Goal: Information Seeking & Learning: Find specific fact

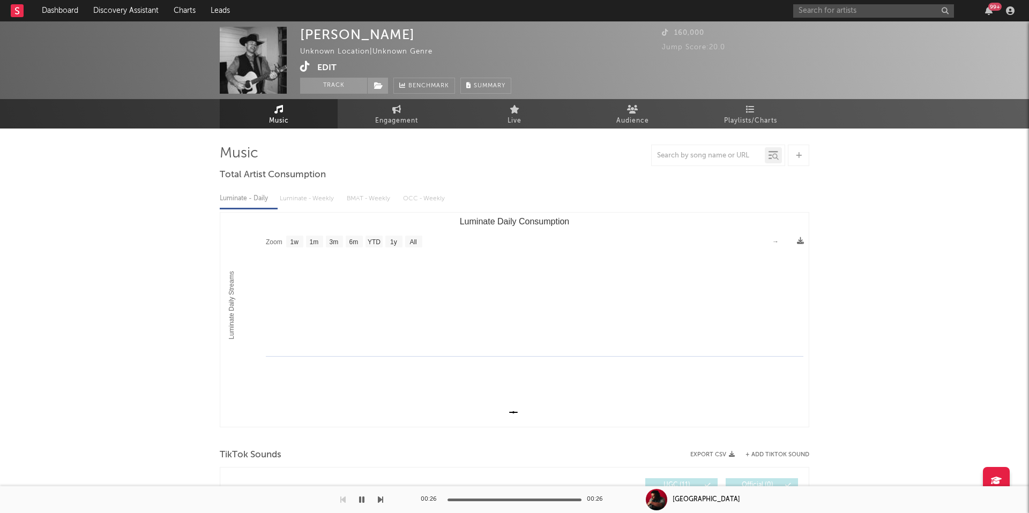
select select "1w"
click at [840, 10] on input "text" at bounding box center [873, 10] width 161 height 13
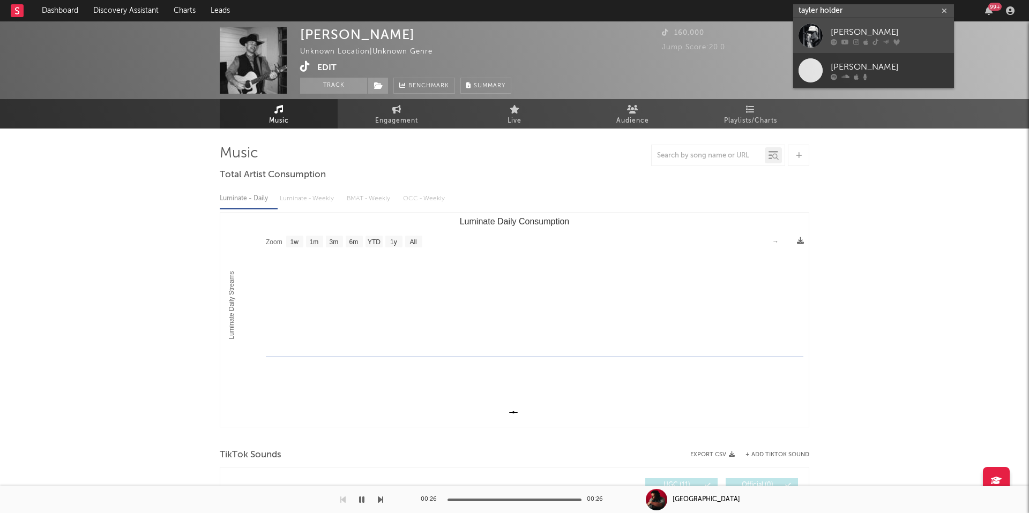
type input "tayler holder"
click at [873, 40] on icon at bounding box center [875, 42] width 6 height 6
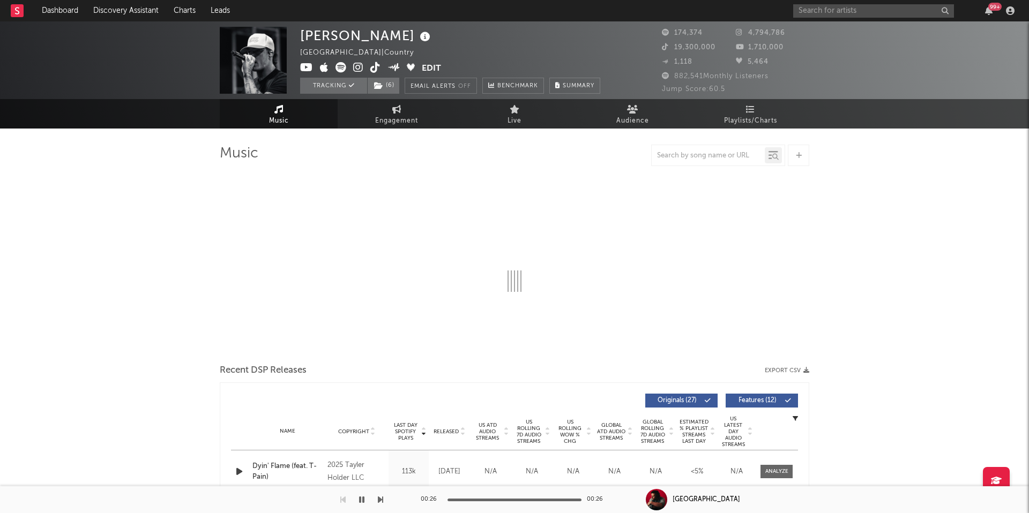
select select "6m"
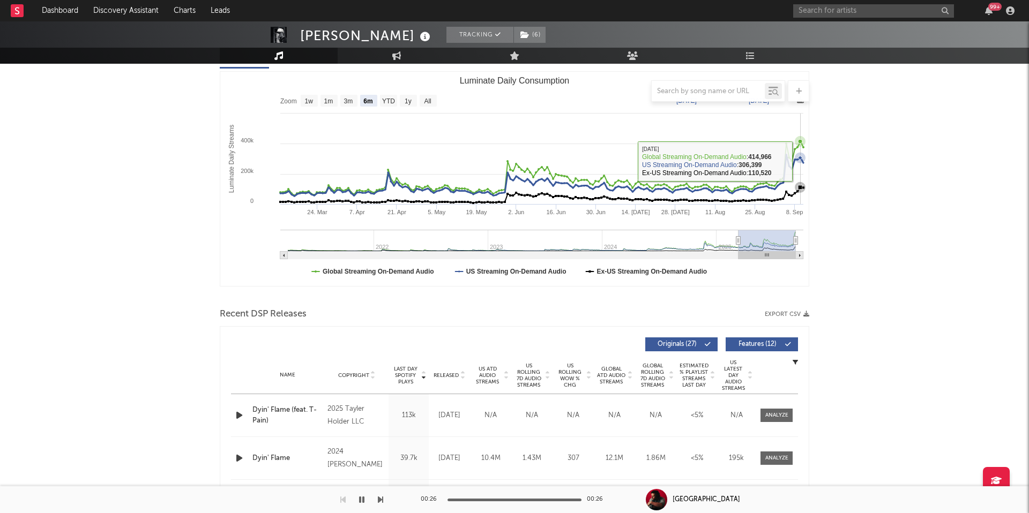
scroll to position [152, 0]
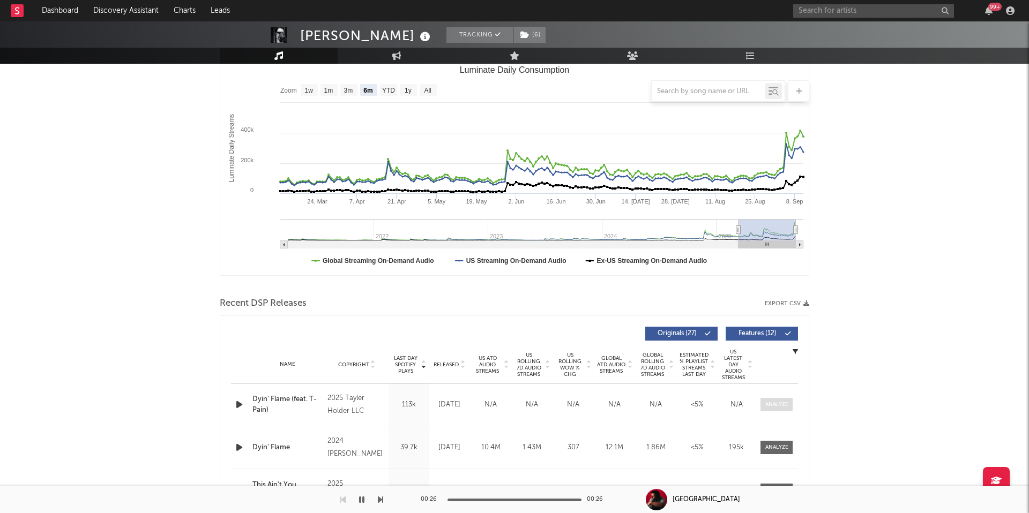
click at [778, 405] on div at bounding box center [776, 405] width 23 height 8
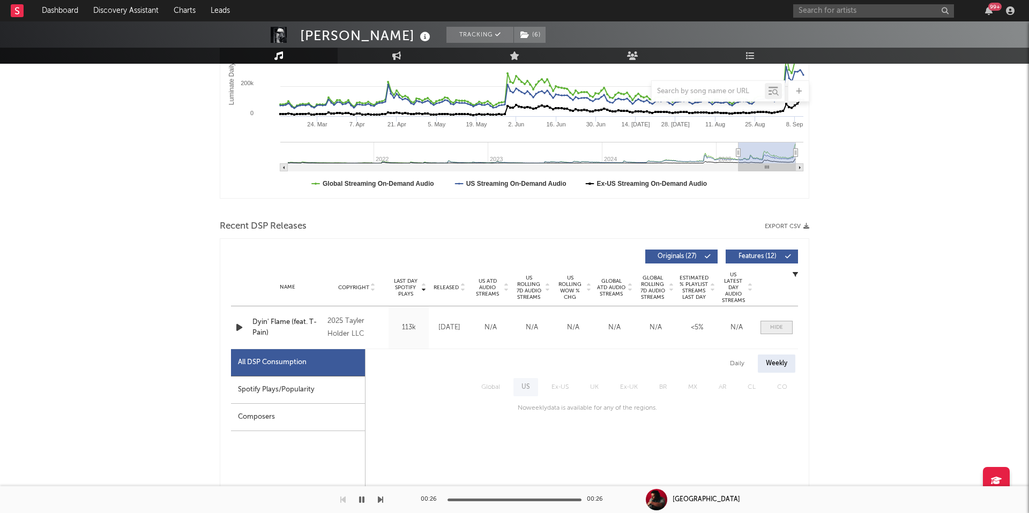
scroll to position [228, 0]
click at [778, 328] on div at bounding box center [776, 328] width 13 height 8
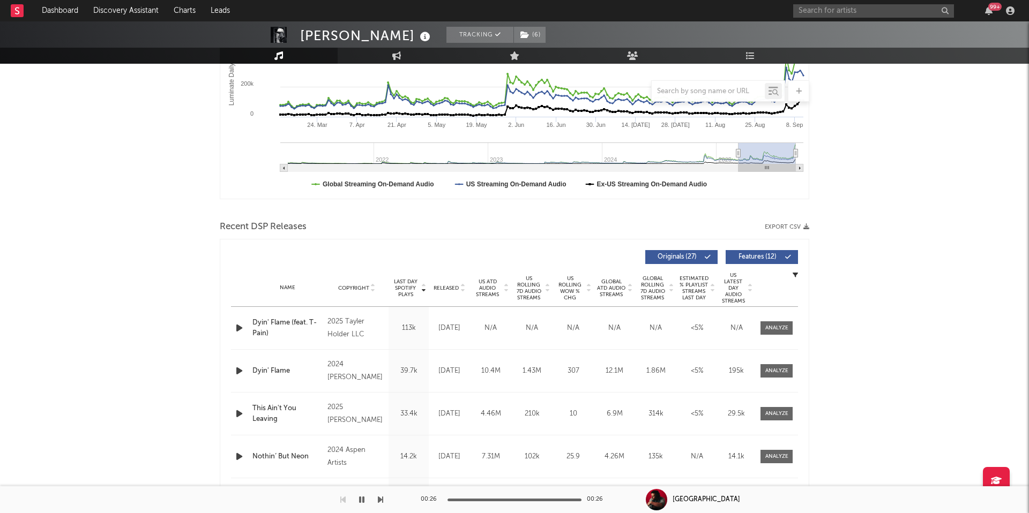
click at [520, 287] on span "US Rolling 7D Audio Streams" at bounding box center [528, 288] width 29 height 26
click at [784, 315] on div "Name Dyin' Flame Copyright 2024 [PERSON_NAME] Label Independent Album Names Dyi…" at bounding box center [514, 328] width 567 height 42
click at [784, 328] on div at bounding box center [776, 328] width 23 height 8
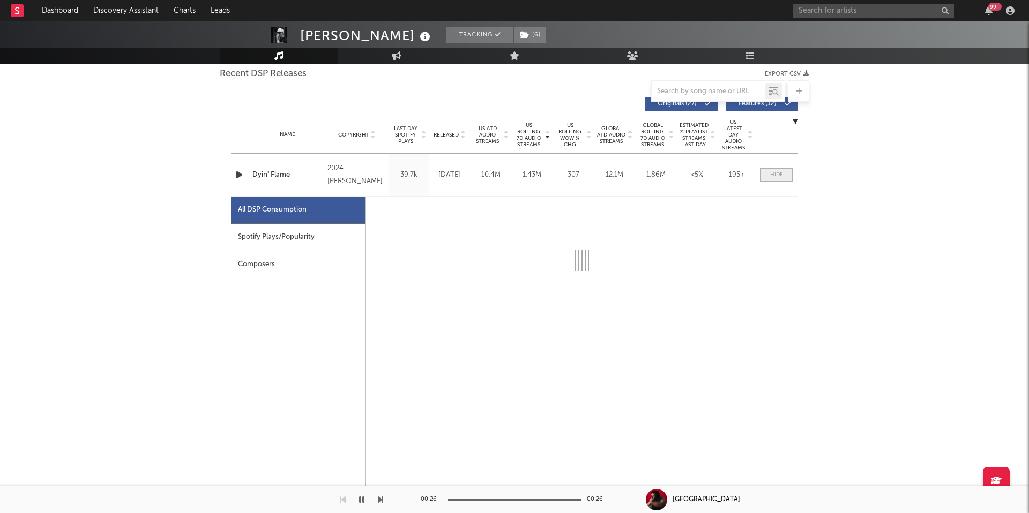
scroll to position [398, 0]
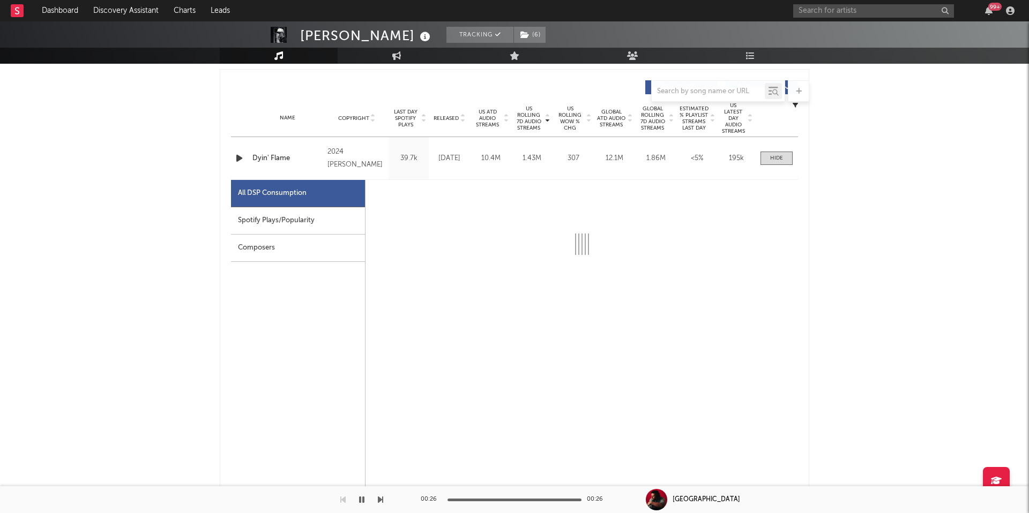
select select "6m"
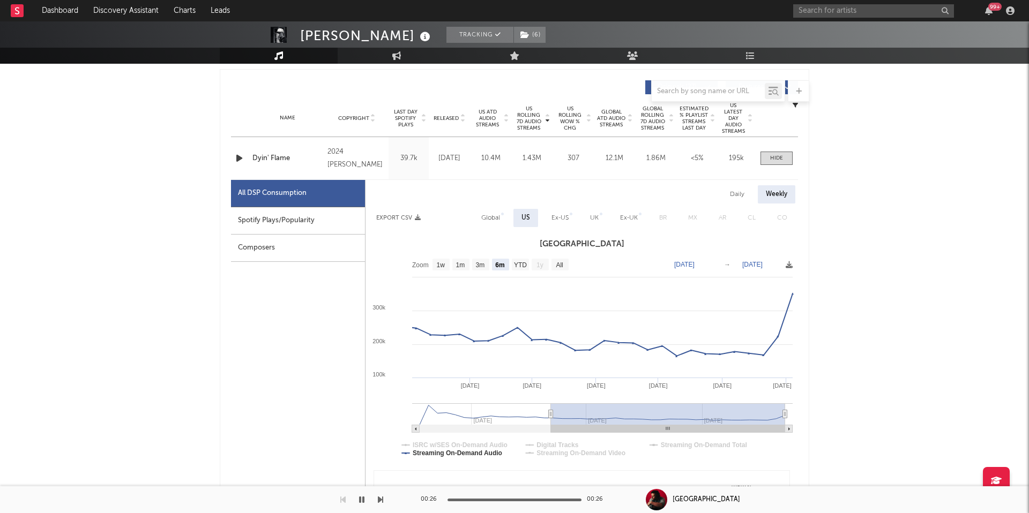
click at [477, 218] on div "Global" at bounding box center [490, 218] width 35 height 18
select select "6m"
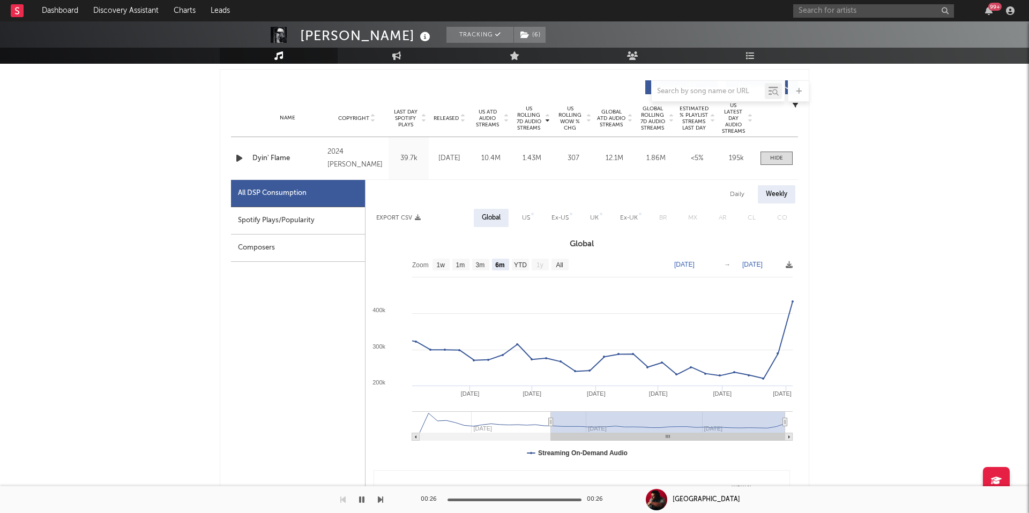
click at [517, 218] on div "US" at bounding box center [526, 218] width 24 height 18
select select "6m"
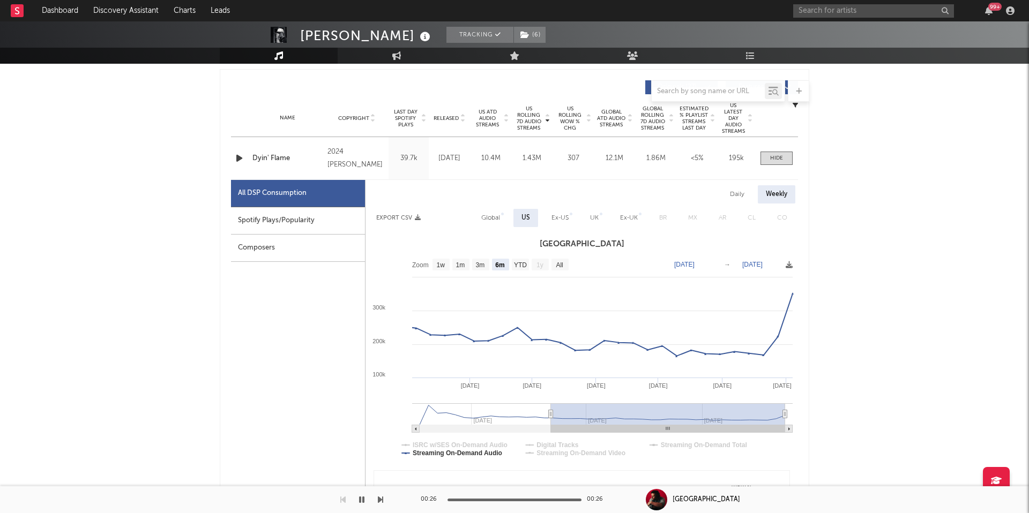
click at [740, 195] on div "Daily" at bounding box center [737, 194] width 31 height 18
select select "6m"
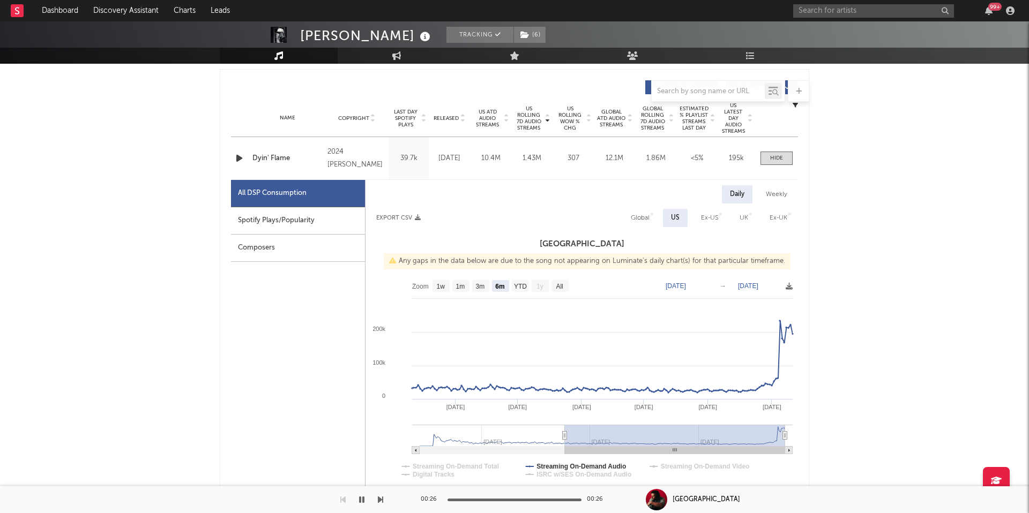
click at [406, 111] on span "Last Day Spotify Plays" at bounding box center [405, 118] width 28 height 19
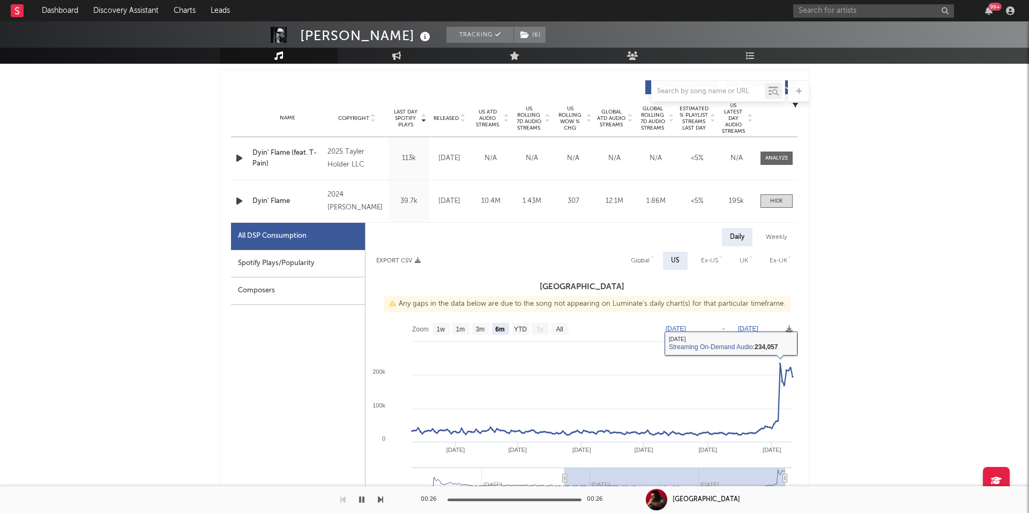
click at [774, 236] on div "Weekly" at bounding box center [777, 237] width 38 height 18
select select "6m"
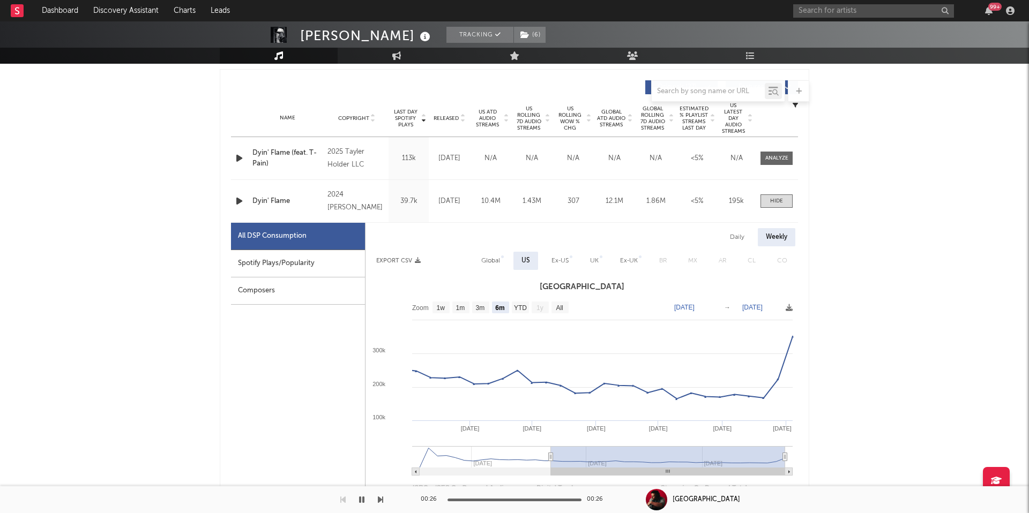
click at [742, 236] on div "Daily" at bounding box center [737, 237] width 31 height 18
select select "6m"
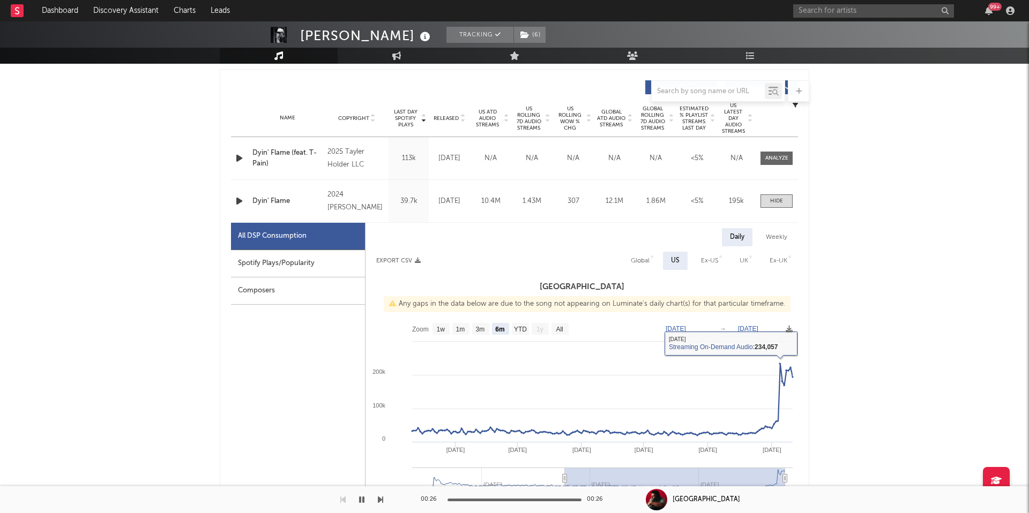
click at [777, 231] on div "Weekly" at bounding box center [777, 237] width 38 height 18
select select "6m"
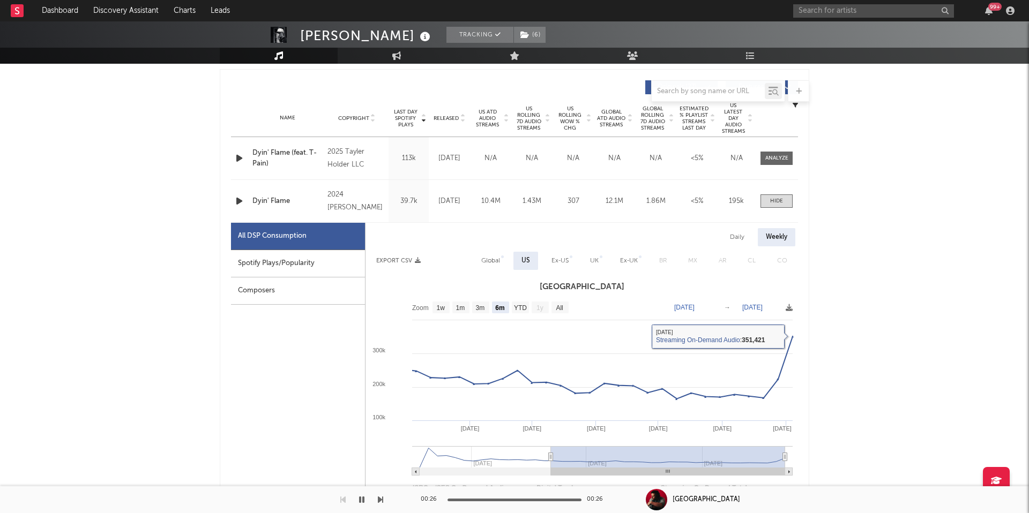
click at [738, 244] on div "Daily" at bounding box center [737, 237] width 31 height 18
select select "6m"
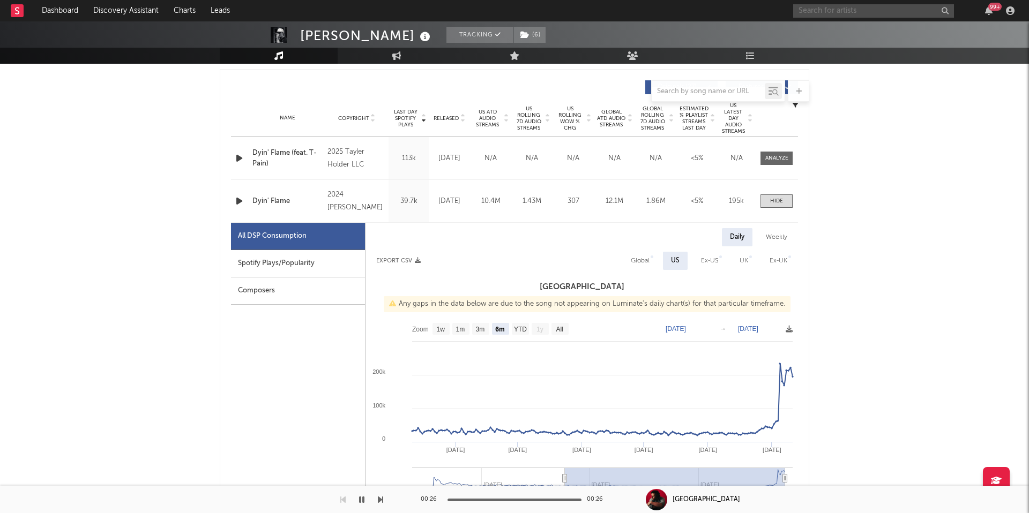
click at [889, 15] on input "text" at bounding box center [873, 10] width 161 height 13
type input "[PERSON_NAME]"
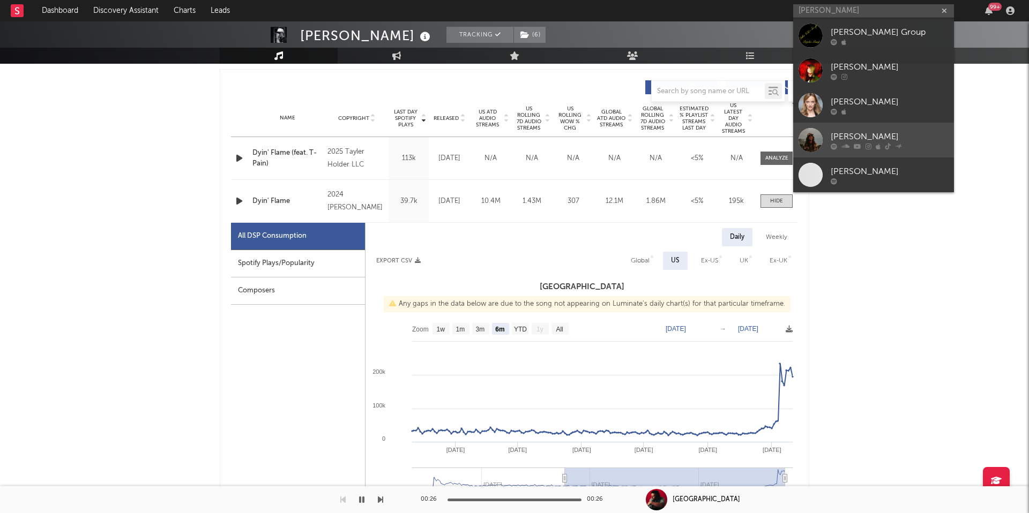
click at [853, 141] on div "[PERSON_NAME]" at bounding box center [890, 136] width 118 height 13
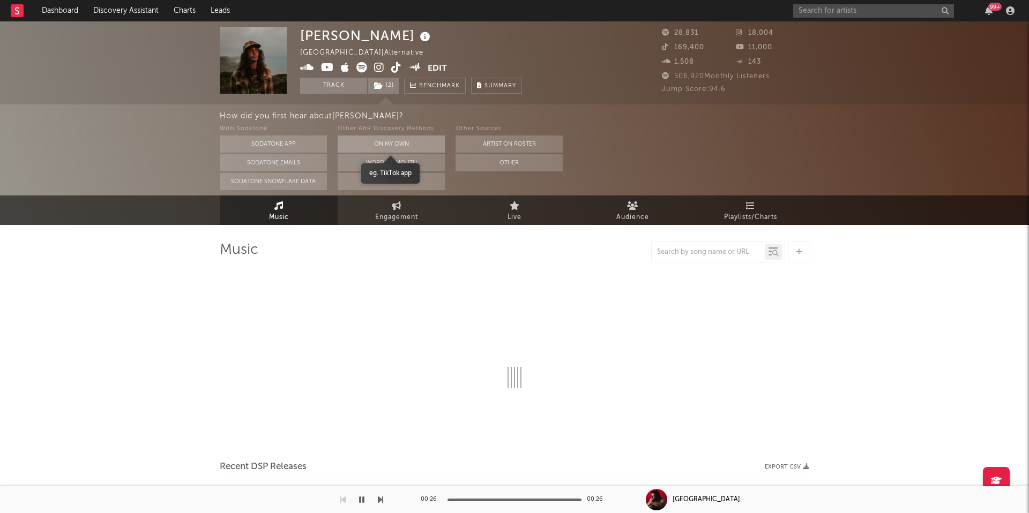
click at [415, 143] on button "On My Own" at bounding box center [391, 144] width 107 height 17
select select "6m"
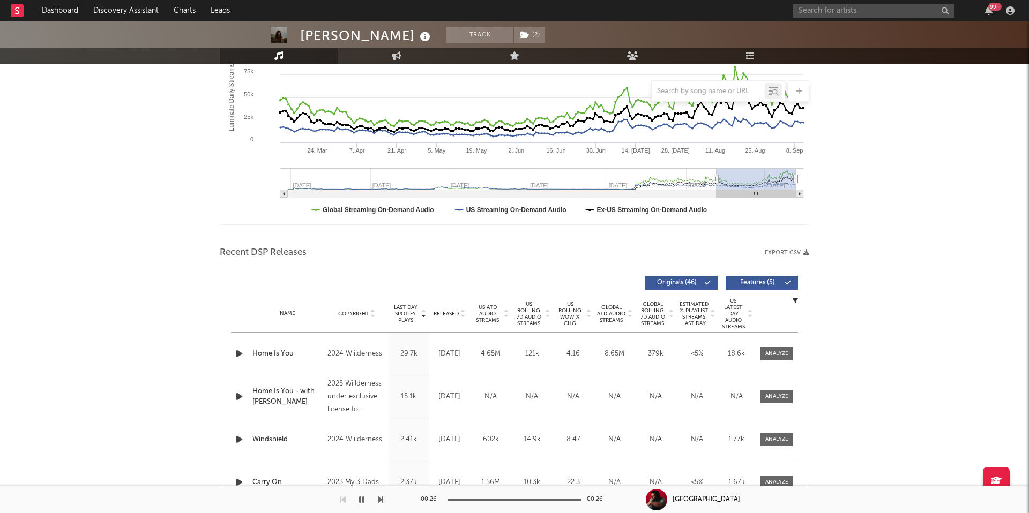
scroll to position [225, 0]
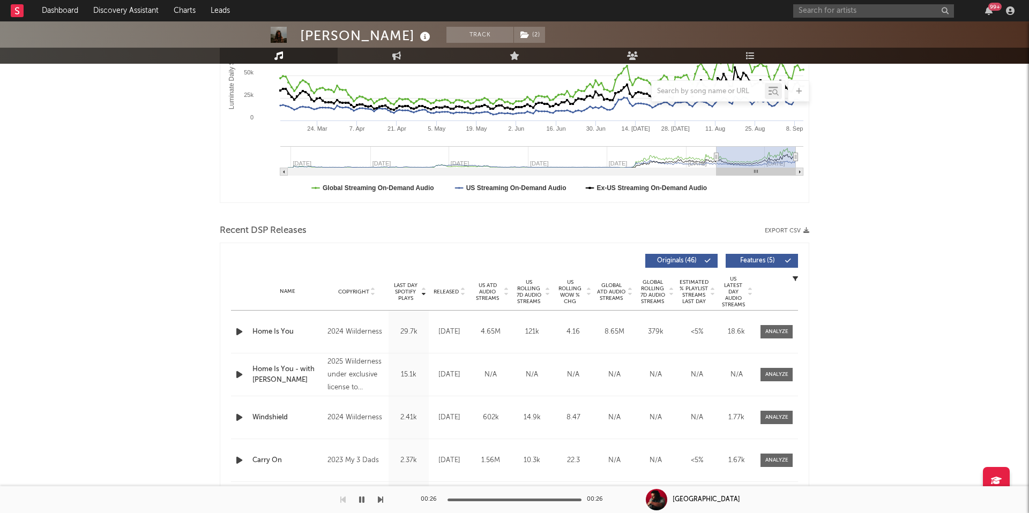
click at [447, 289] on span "Released" at bounding box center [446, 292] width 25 height 6
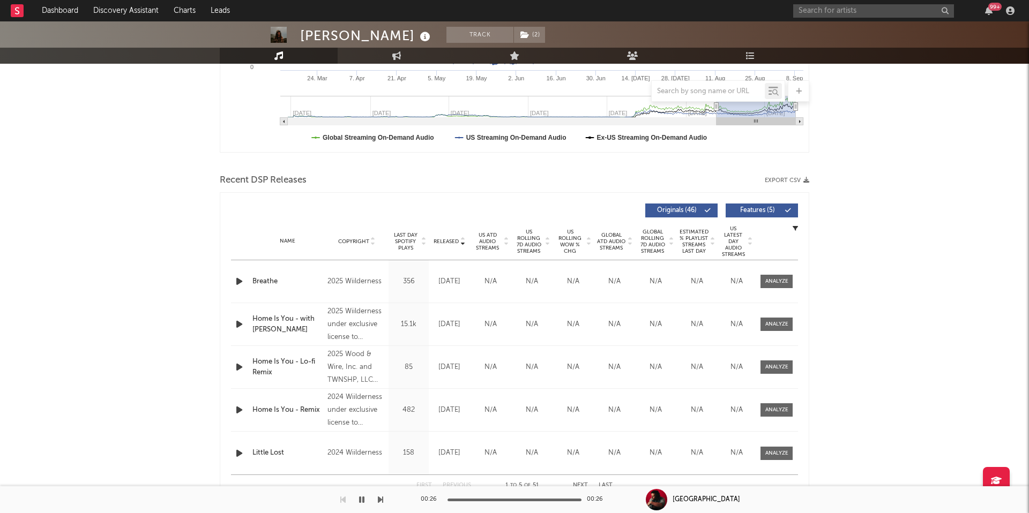
scroll to position [283, 0]
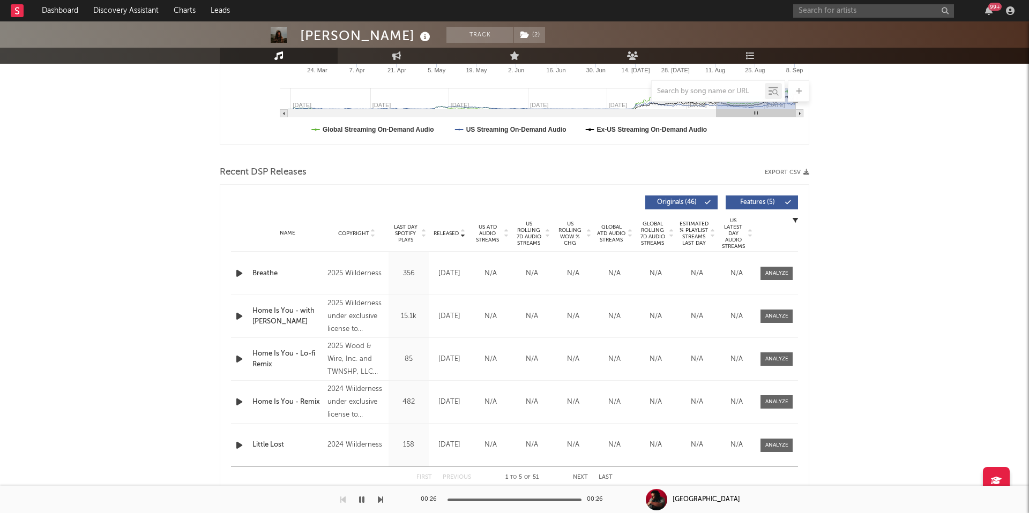
click at [286, 315] on div "Home Is You - with [PERSON_NAME]" at bounding box center [287, 316] width 70 height 21
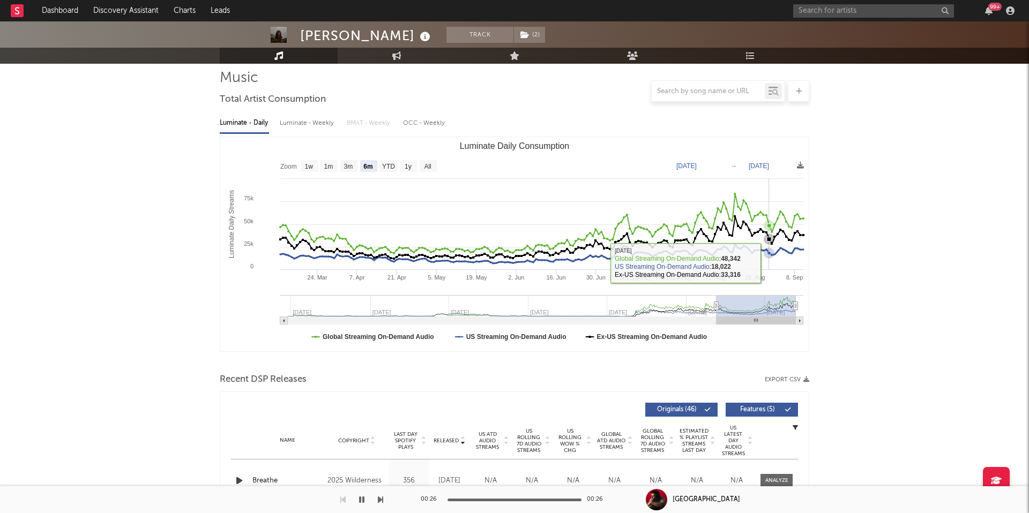
scroll to position [0, 0]
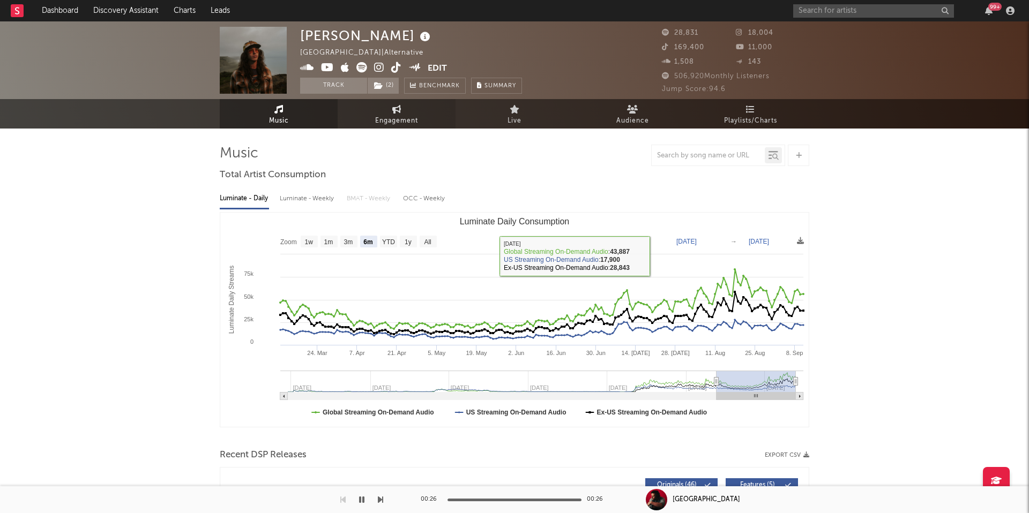
click at [395, 108] on icon at bounding box center [396, 109] width 9 height 9
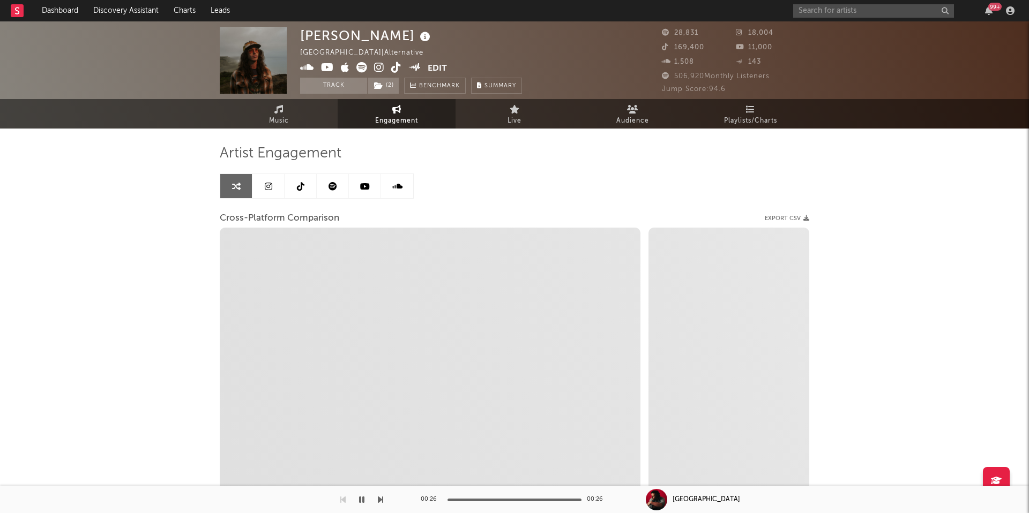
select select "1w"
click at [287, 112] on link "Music" at bounding box center [279, 113] width 118 height 29
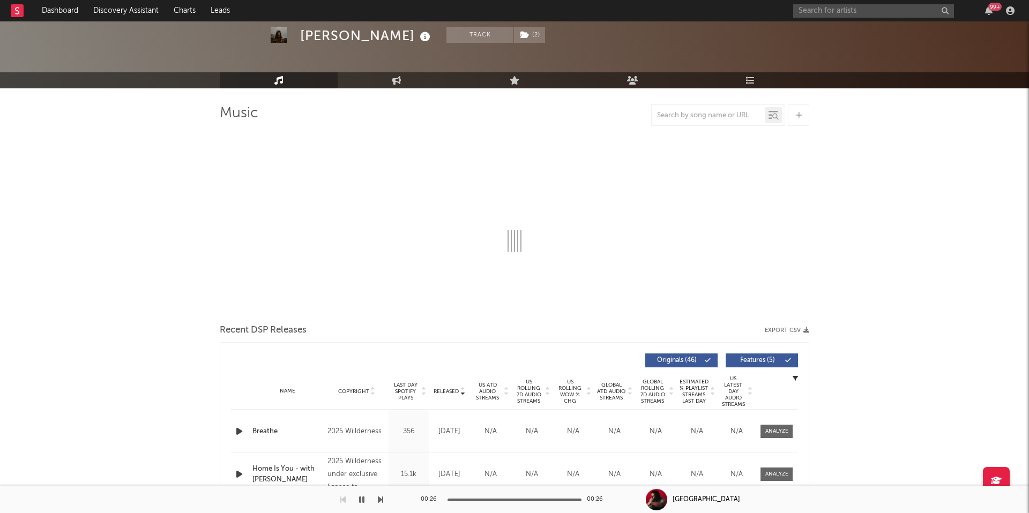
select select "6m"
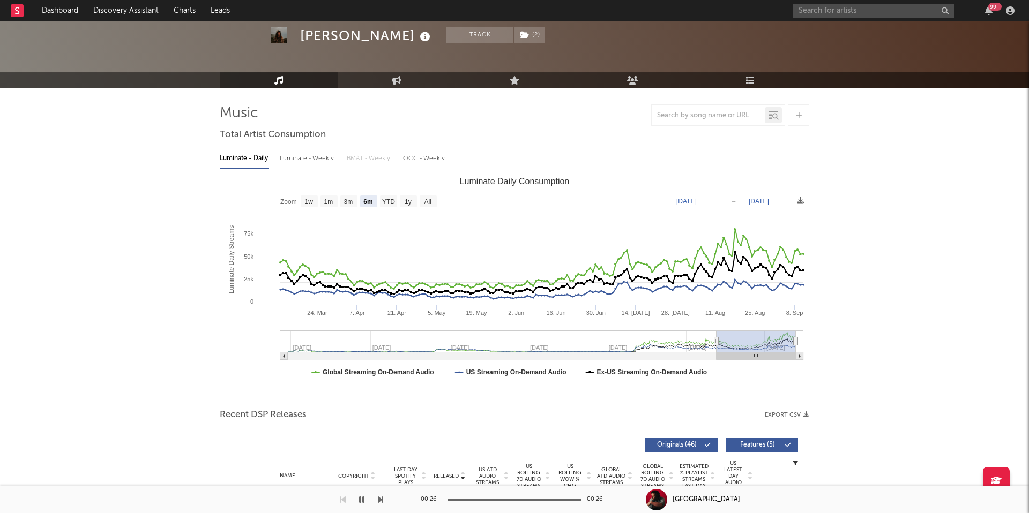
scroll to position [44, 0]
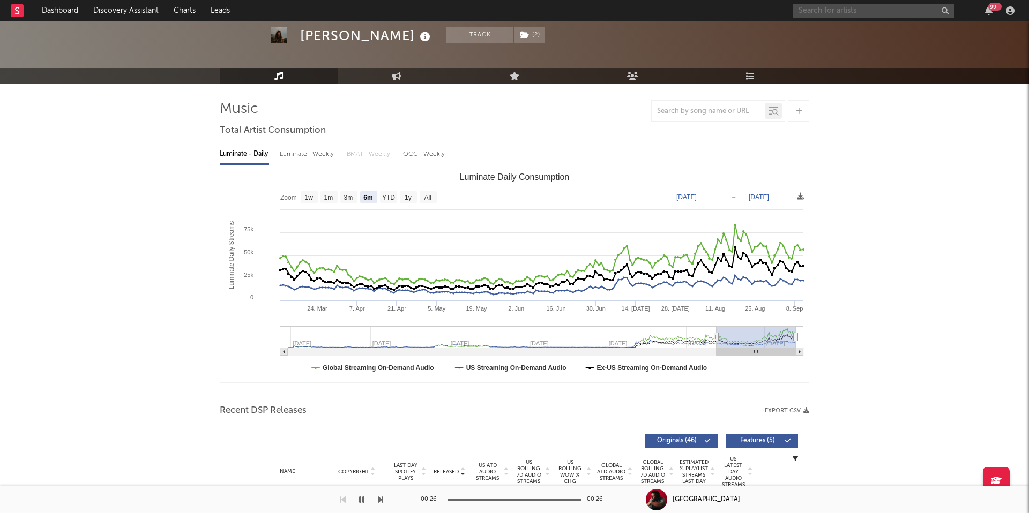
click at [854, 10] on input "text" at bounding box center [873, 10] width 161 height 13
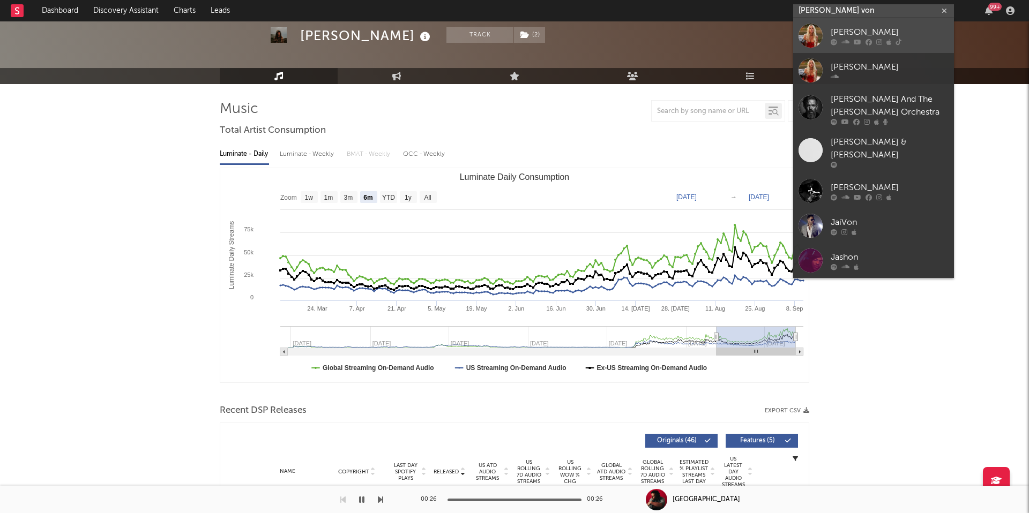
type input "[PERSON_NAME] von"
click at [848, 32] on div "[PERSON_NAME]" at bounding box center [890, 32] width 118 height 13
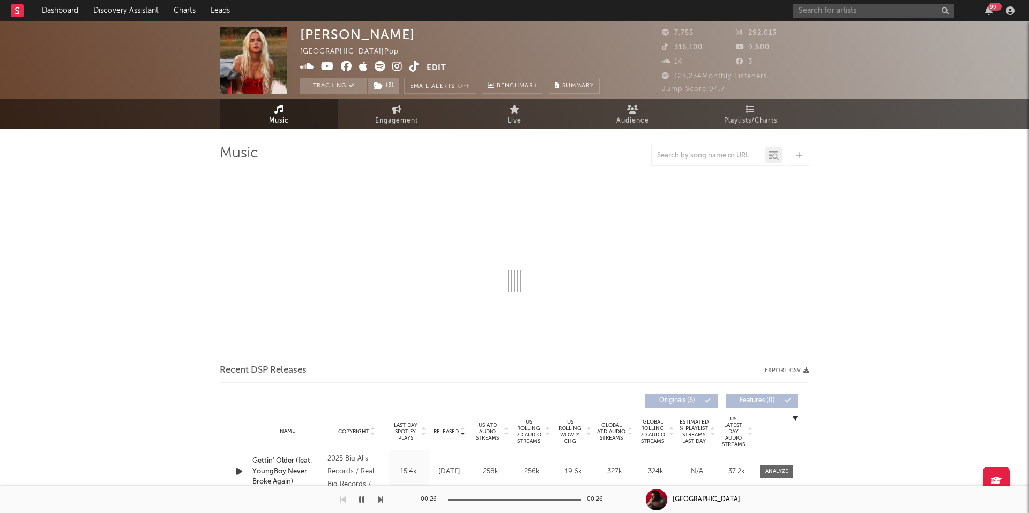
select select "6m"
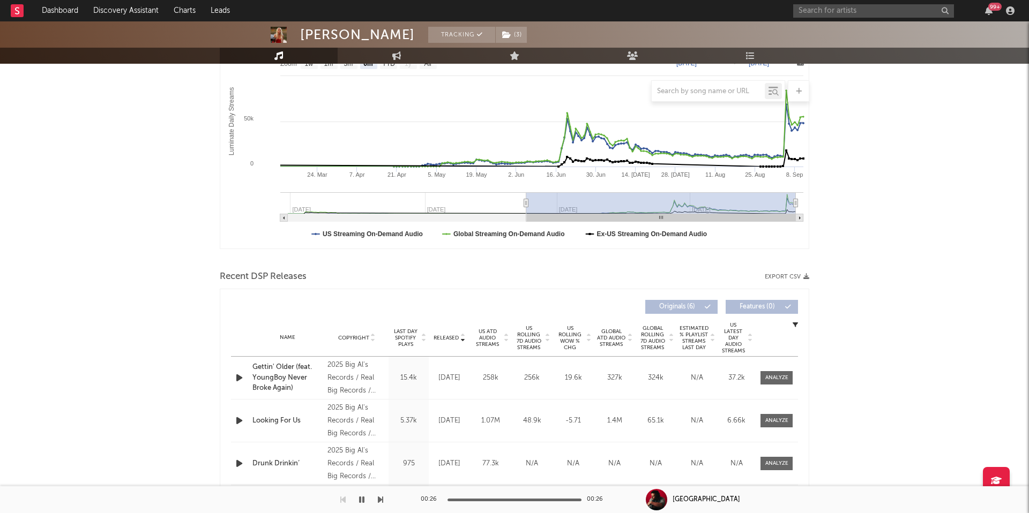
scroll to position [213, 0]
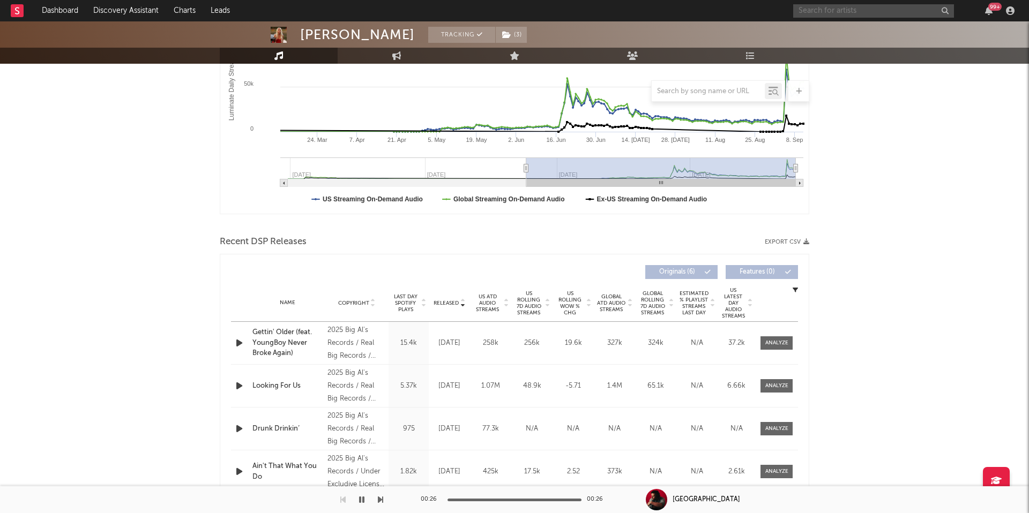
click at [867, 13] on input "text" at bounding box center [873, 10] width 161 height 13
click at [715, 237] on div "Recent DSP Releases Export CSV" at bounding box center [514, 242] width 589 height 18
click at [779, 348] on span at bounding box center [776, 343] width 32 height 13
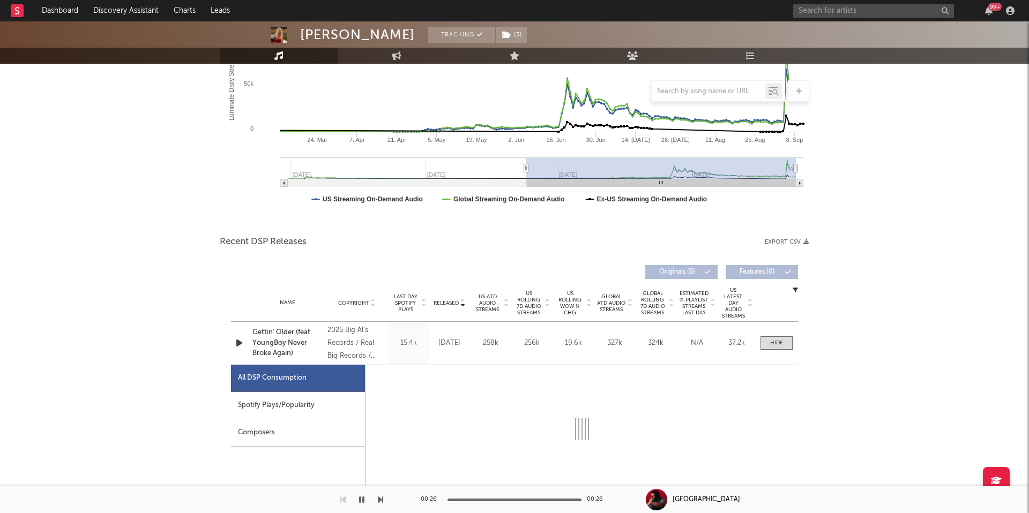
select select "1w"
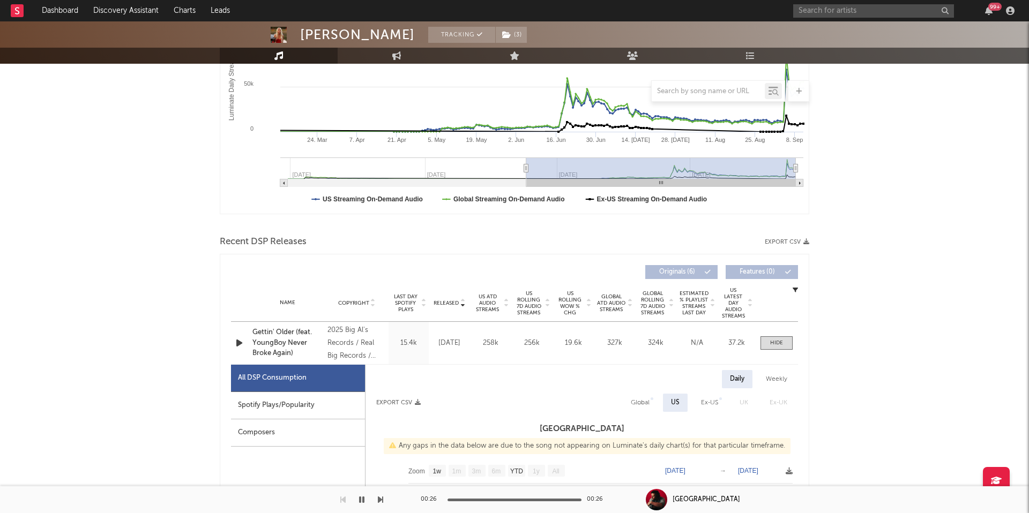
scroll to position [237, 0]
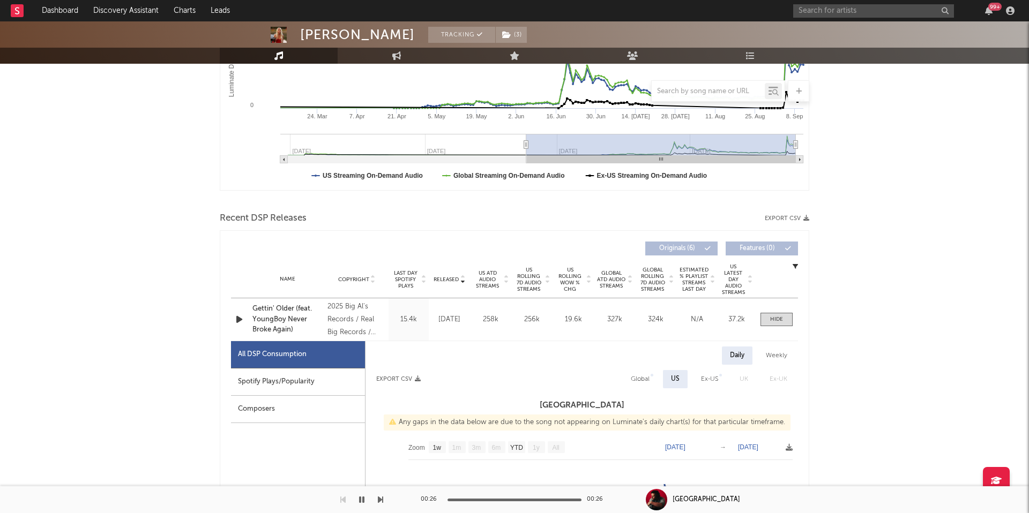
click at [797, 318] on div at bounding box center [776, 319] width 43 height 13
click at [776, 314] on span at bounding box center [776, 319] width 32 height 13
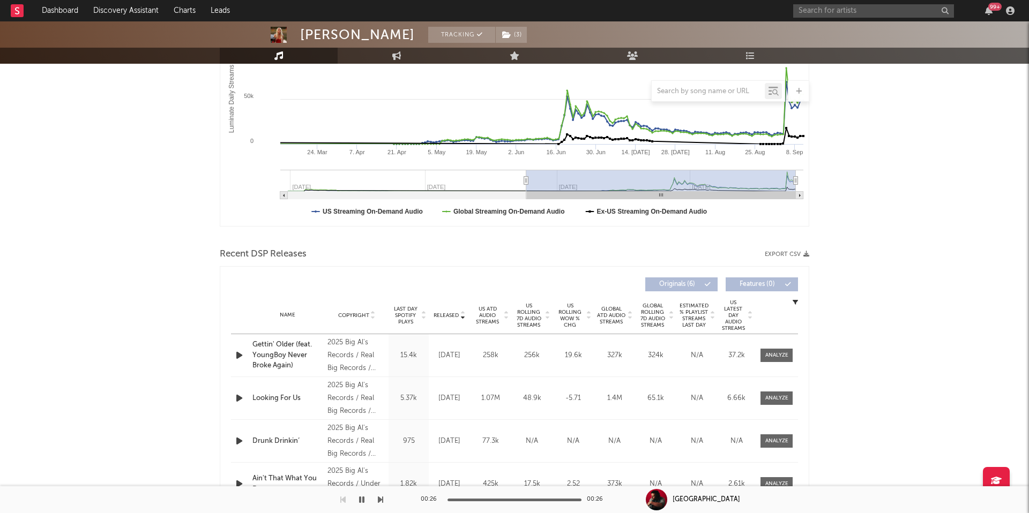
scroll to position [200, 0]
click at [492, 319] on span "US ATD Audio Streams" at bounding box center [487, 316] width 29 height 19
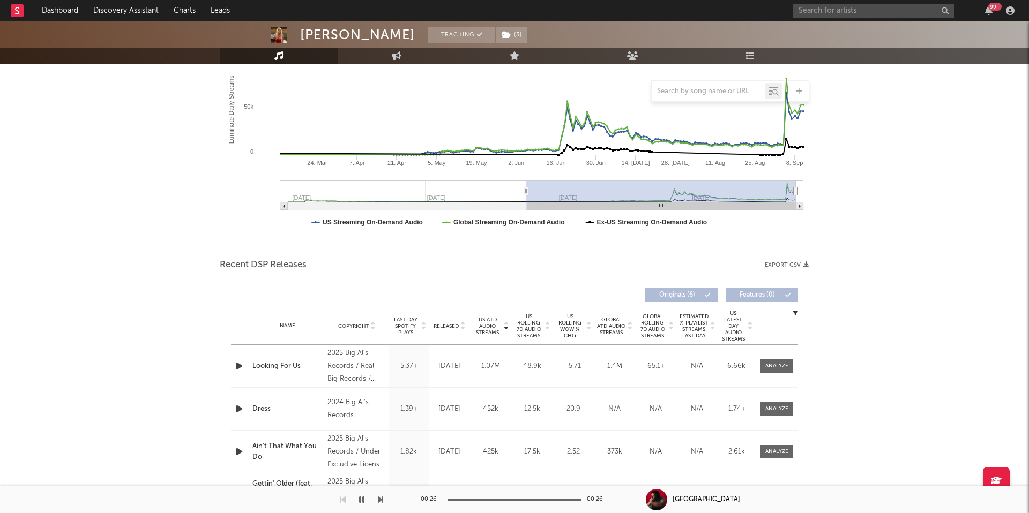
scroll to position [190, 0]
click at [495, 329] on span "US ATD Audio Streams" at bounding box center [487, 326] width 29 height 19
click at [477, 324] on span "US ATD Audio Streams" at bounding box center [487, 326] width 29 height 19
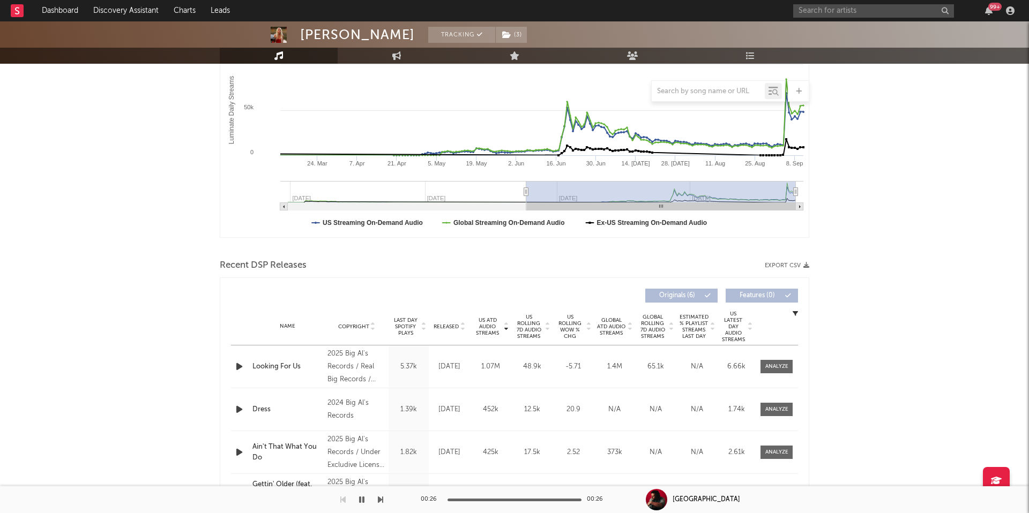
click at [543, 326] on div at bounding box center [546, 327] width 6 height 26
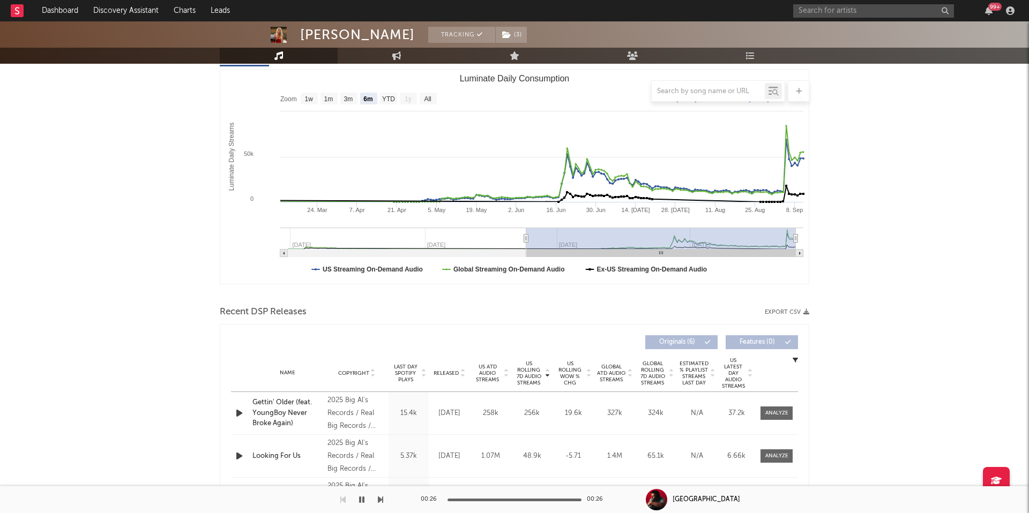
scroll to position [0, 0]
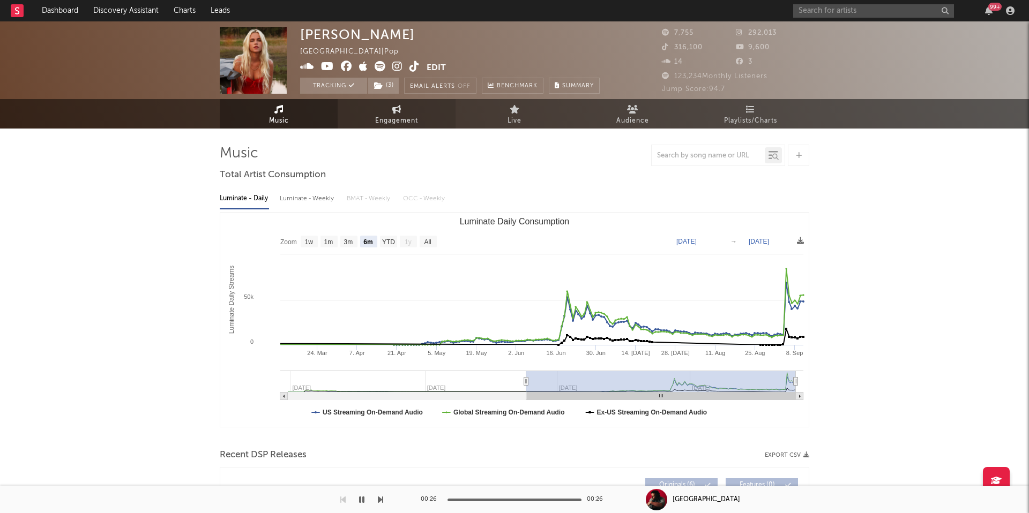
click at [392, 109] on icon at bounding box center [396, 109] width 9 height 9
select select "1m"
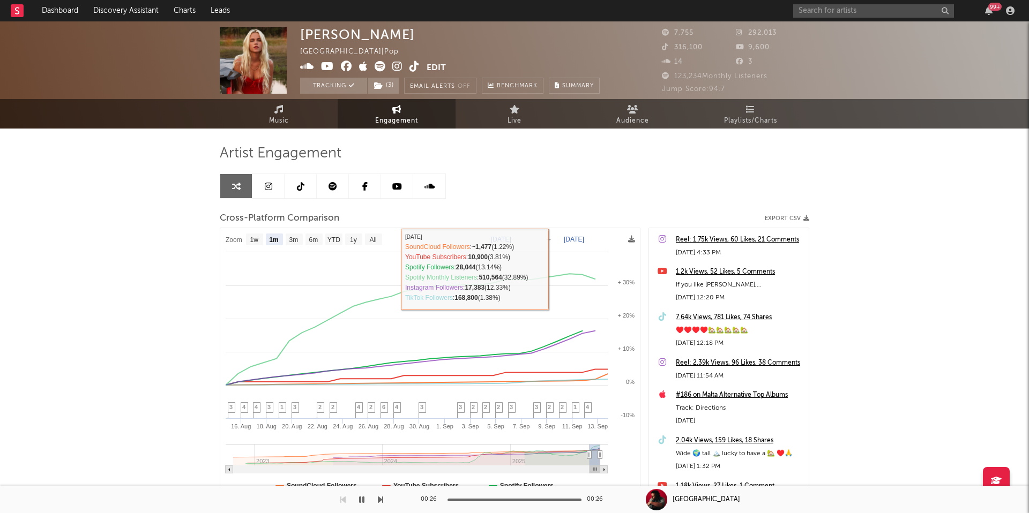
click at [297, 190] on icon at bounding box center [301, 186] width 8 height 9
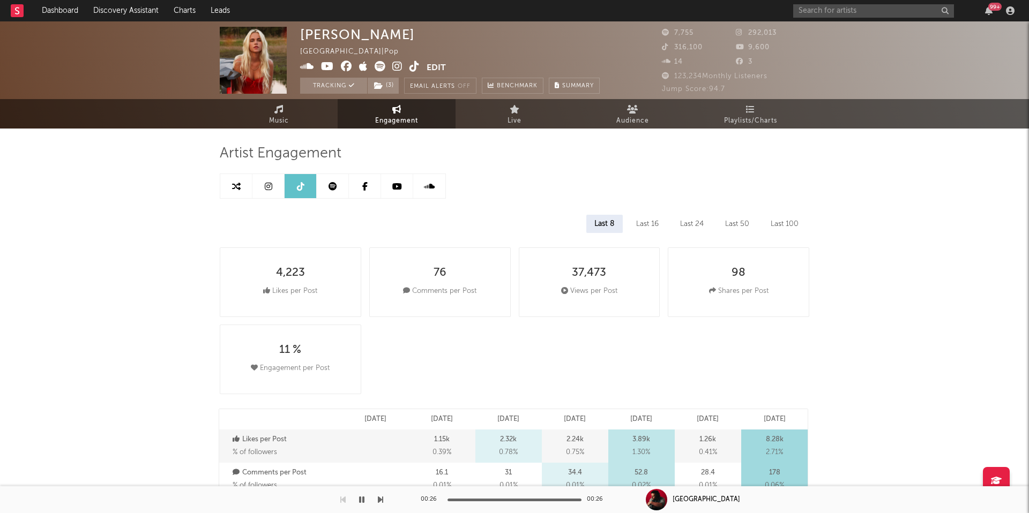
select select "6m"
click at [414, 63] on icon at bounding box center [414, 66] width 10 height 11
click at [895, 12] on input "text" at bounding box center [873, 10] width 161 height 13
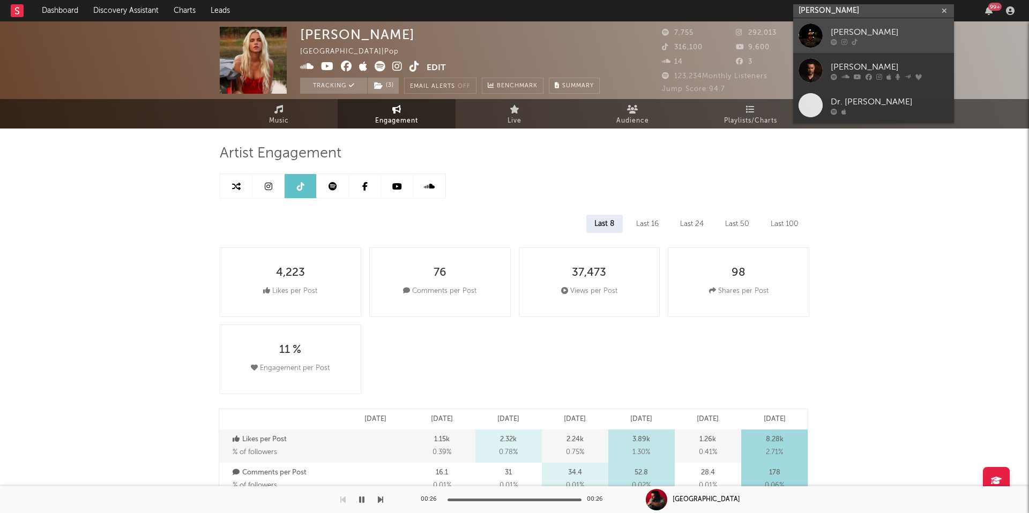
type input "[PERSON_NAME]"
click at [860, 34] on div "[PERSON_NAME]" at bounding box center [890, 32] width 118 height 13
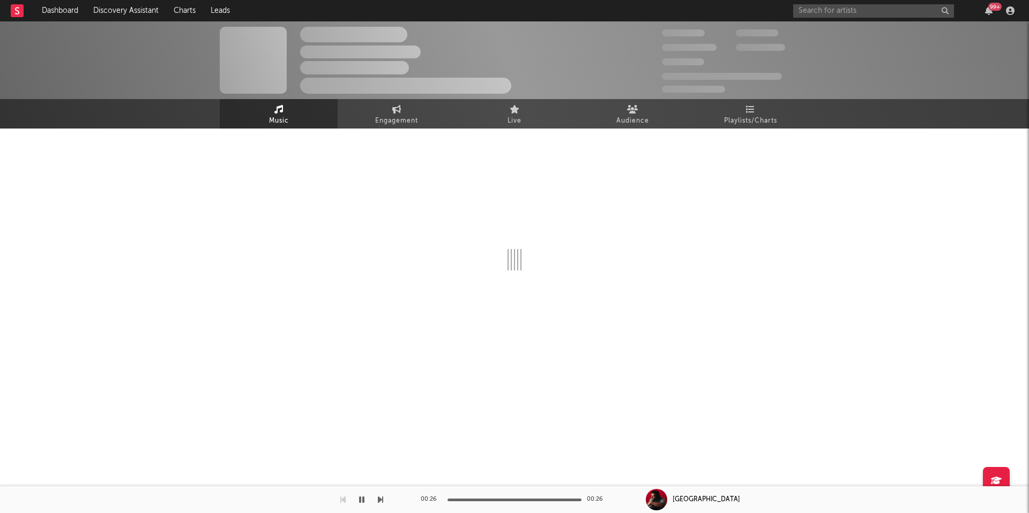
select select "6m"
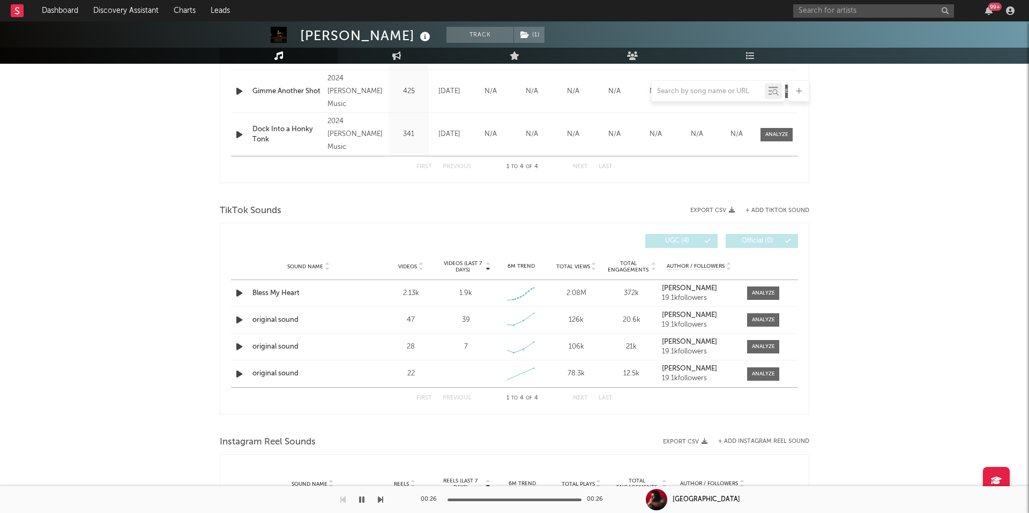
scroll to position [583, 0]
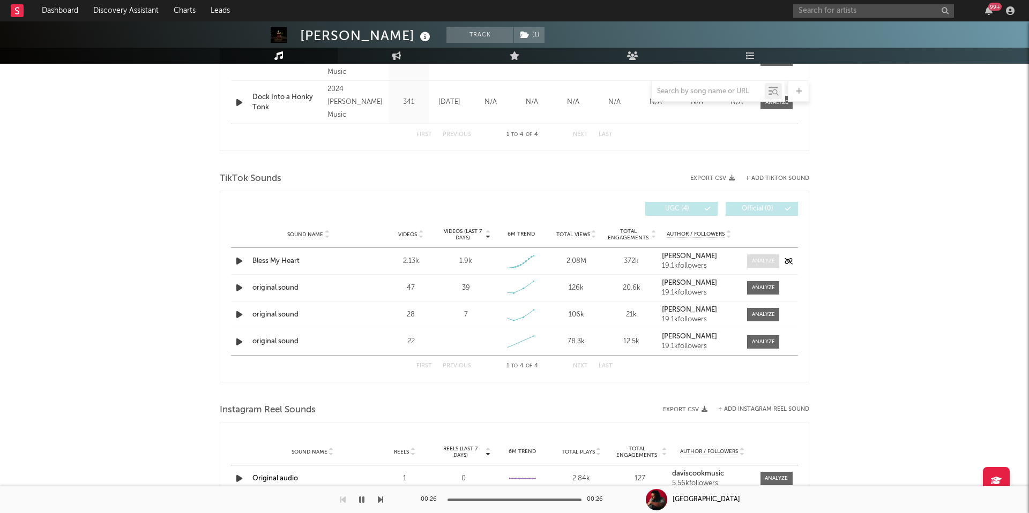
click at [755, 259] on div at bounding box center [763, 261] width 23 height 8
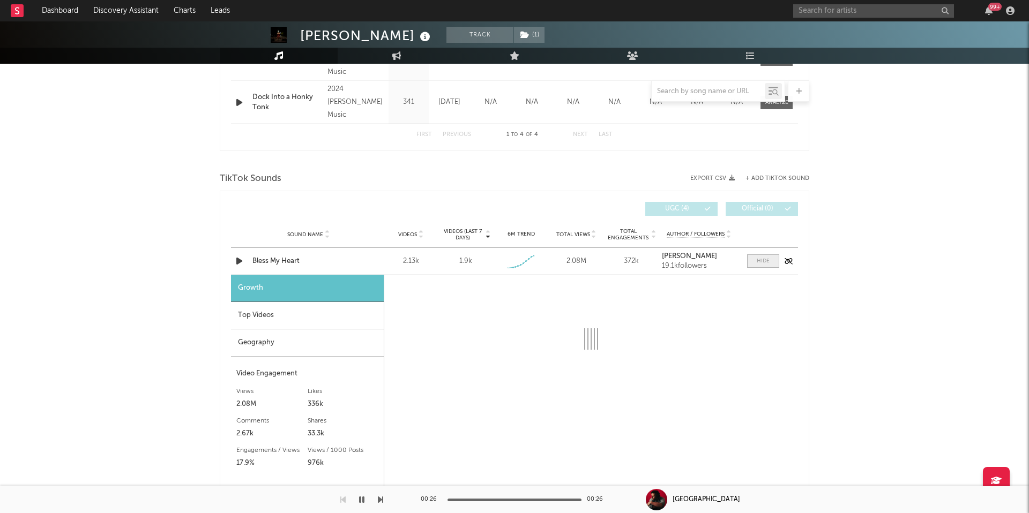
select select "1w"
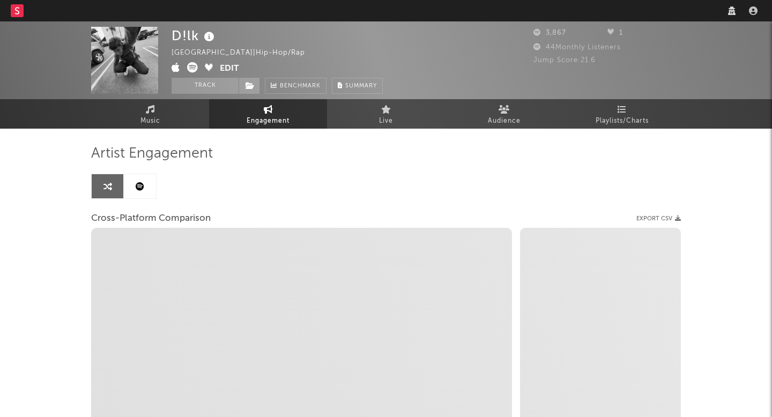
select select "1w"
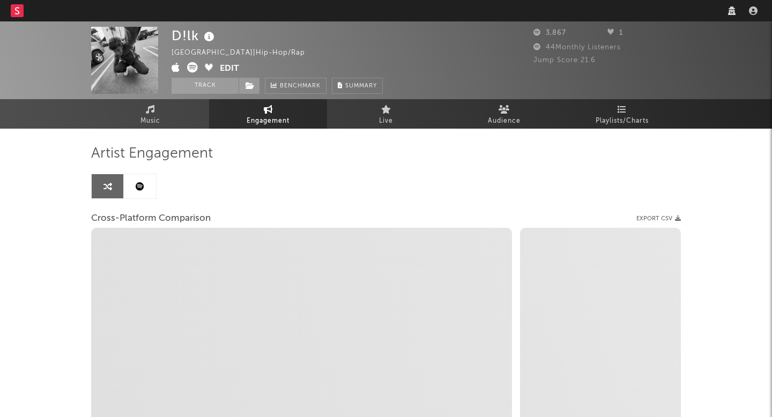
select select "1m"
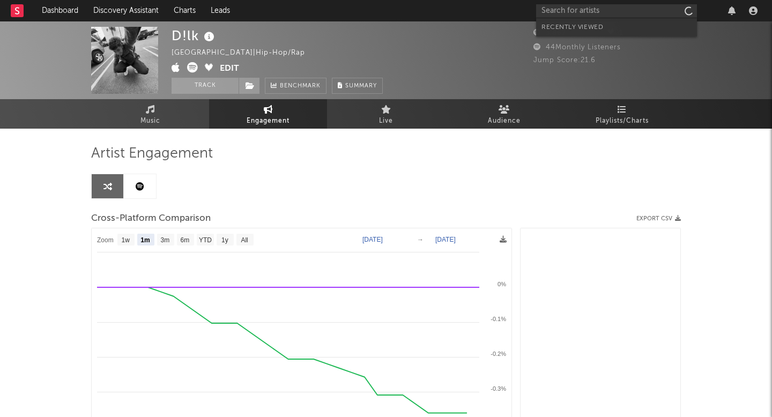
click at [584, 12] on input "text" at bounding box center [616, 10] width 161 height 13
select select "1m"
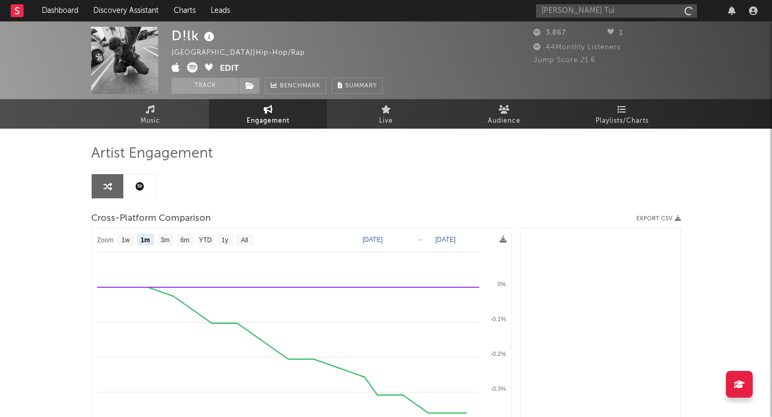
type input "Finnegan Tui"
click at [586, 40] on icon at bounding box center [588, 42] width 8 height 6
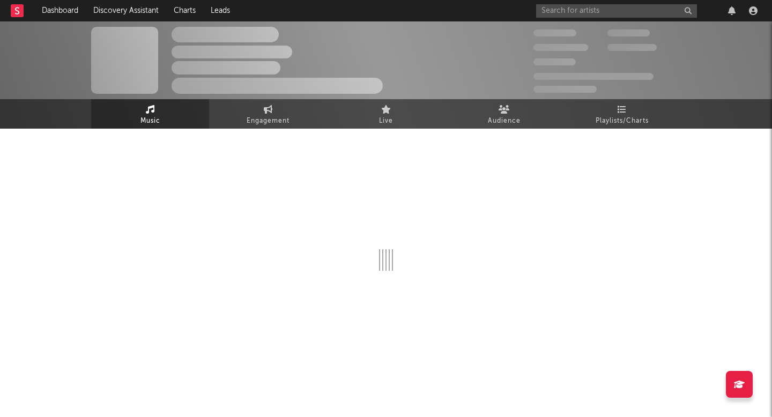
select select "6m"
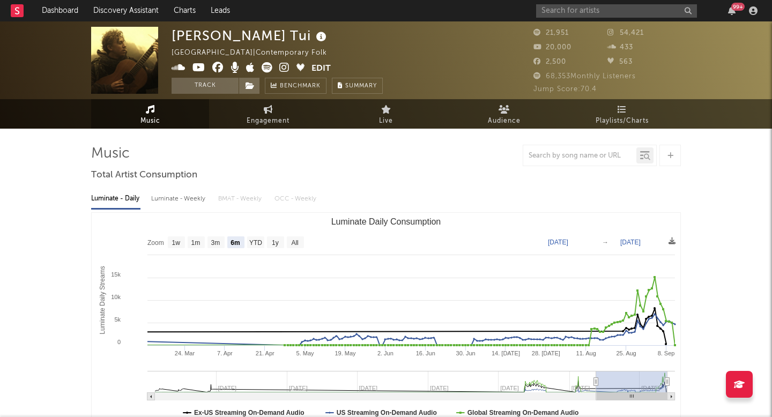
click at [282, 69] on icon at bounding box center [284, 67] width 10 height 11
click at [270, 118] on span "Engagement" at bounding box center [268, 121] width 43 height 13
select select "1w"
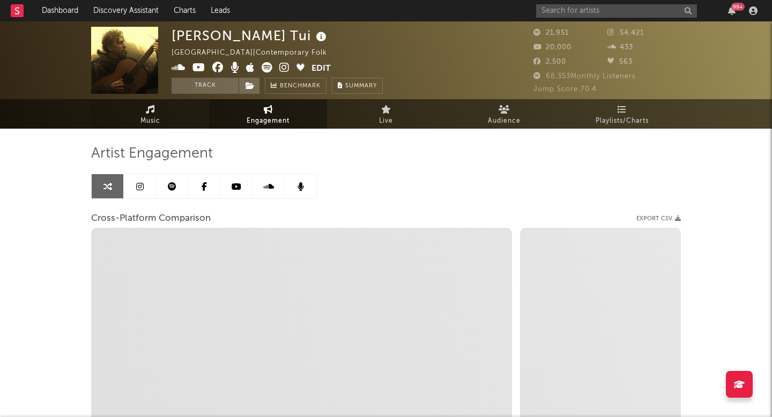
click at [157, 117] on span "Music" at bounding box center [150, 121] width 20 height 13
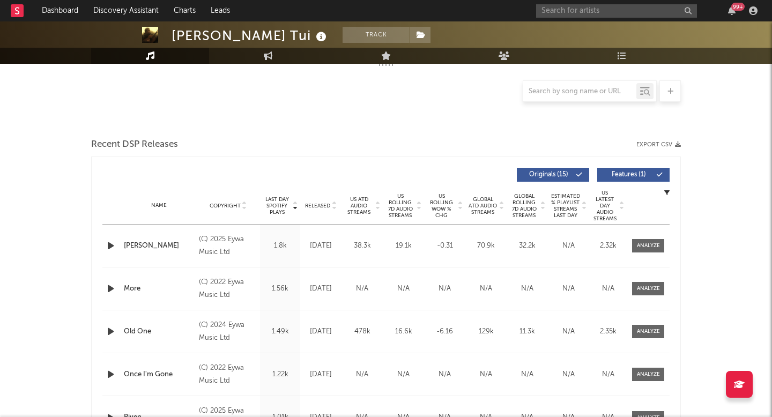
select select "6m"
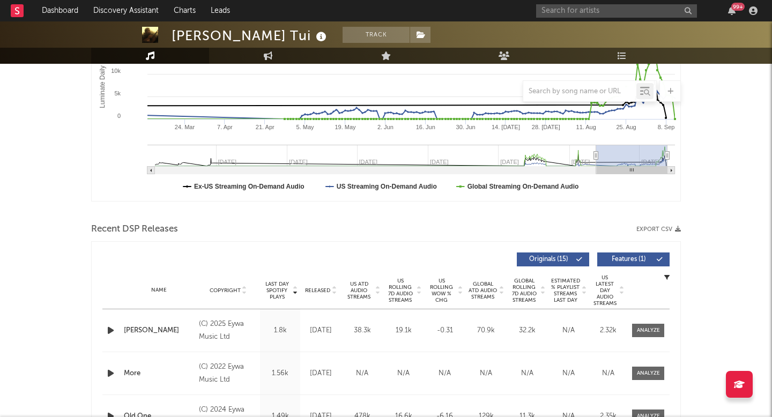
scroll to position [311, 0]
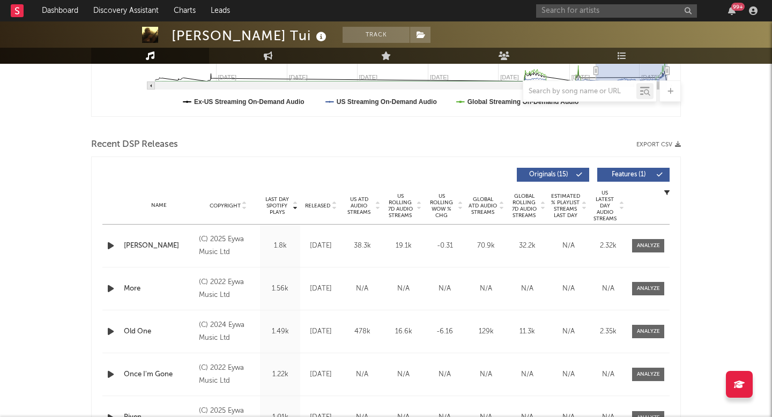
click at [321, 205] on span "Released" at bounding box center [317, 206] width 25 height 6
drag, startPoint x: 230, startPoint y: 253, endPoint x: 228, endPoint y: 240, distance: 13.5
click at [228, 240] on div "(C) 2025 Eywa Music Ltd" at bounding box center [228, 246] width 58 height 26
copy div "Eywa Music Ltd"
